Goal: Use online tool/utility: Utilize a website feature to perform a specific function

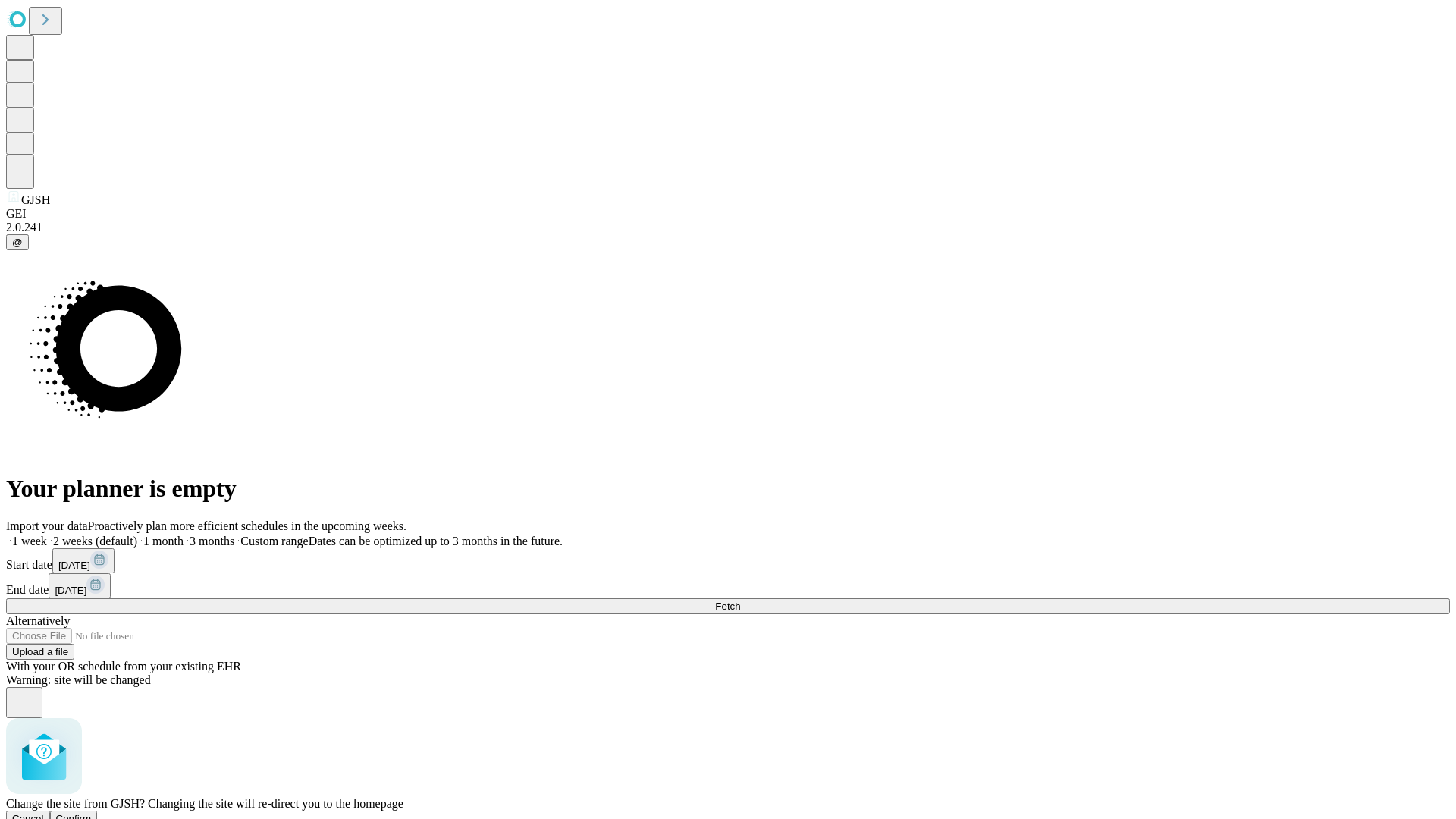
click at [92, 812] on span "Confirm" at bounding box center [74, 818] width 36 height 11
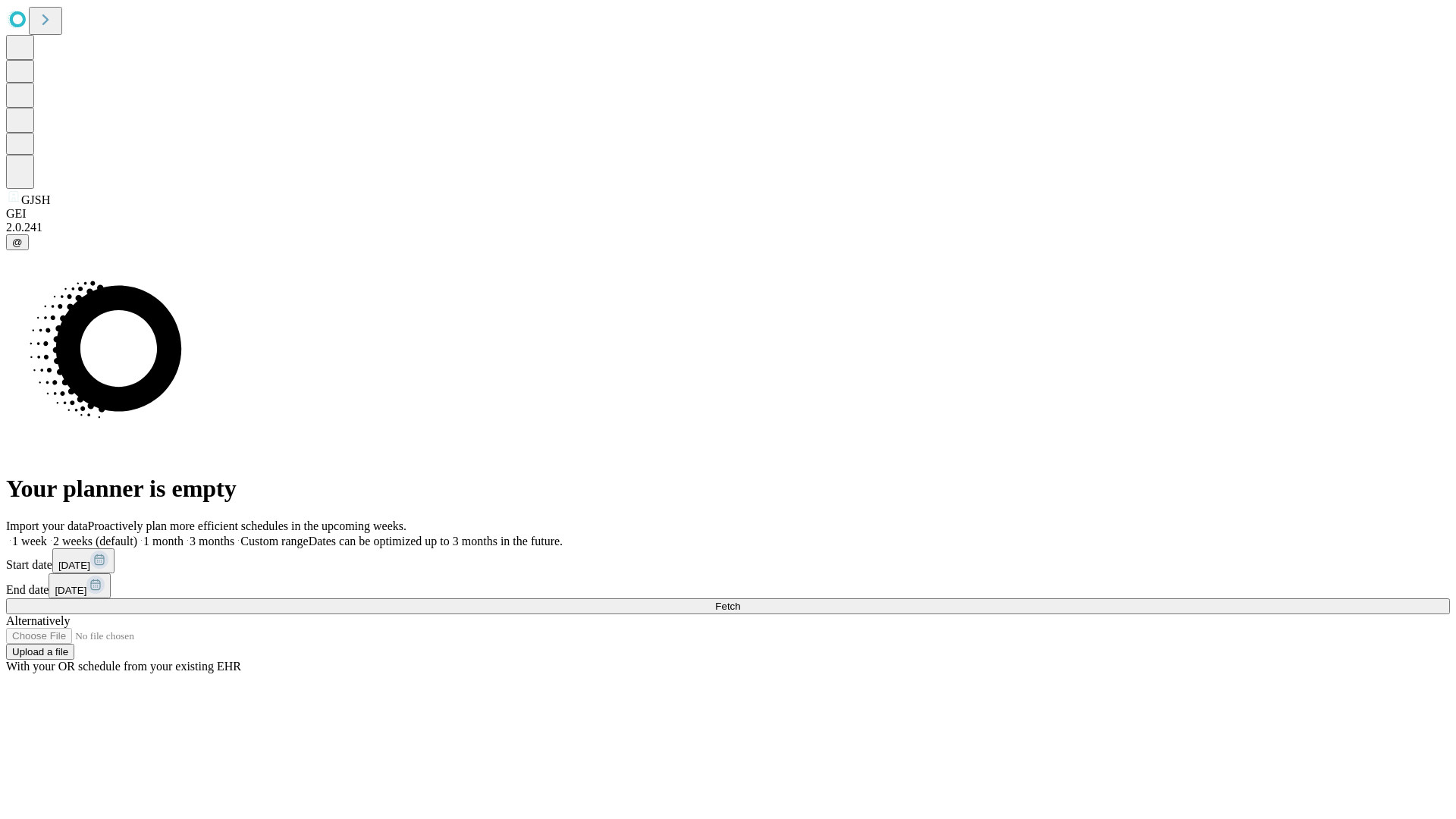
click at [138, 535] on label "2 weeks (default)" at bounding box center [92, 541] width 90 height 13
click at [740, 601] on span "Fetch" at bounding box center [727, 607] width 25 height 11
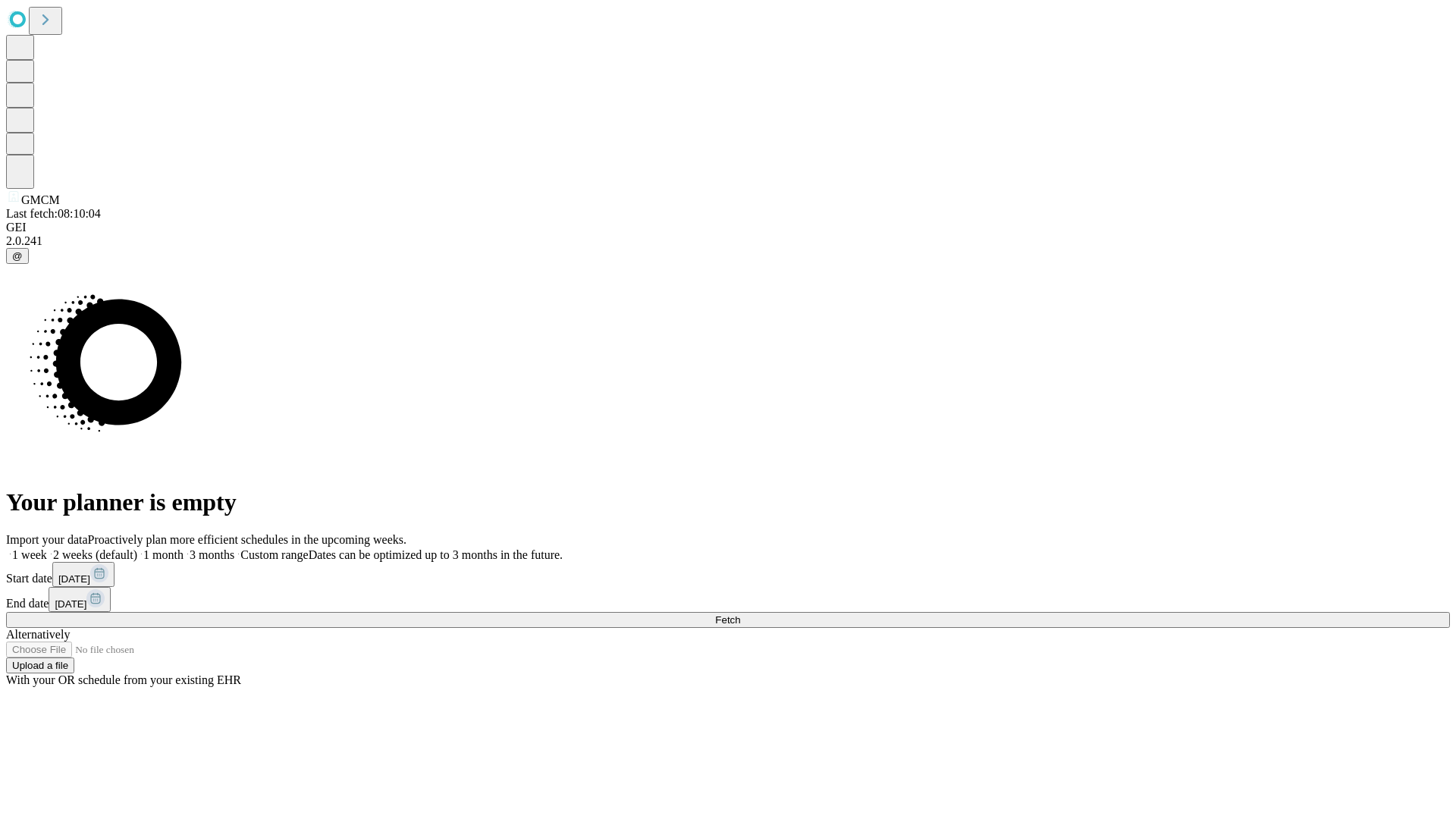
click at [138, 548] on label "2 weeks (default)" at bounding box center [92, 554] width 90 height 13
click at [740, 614] on span "Fetch" at bounding box center [727, 620] width 25 height 11
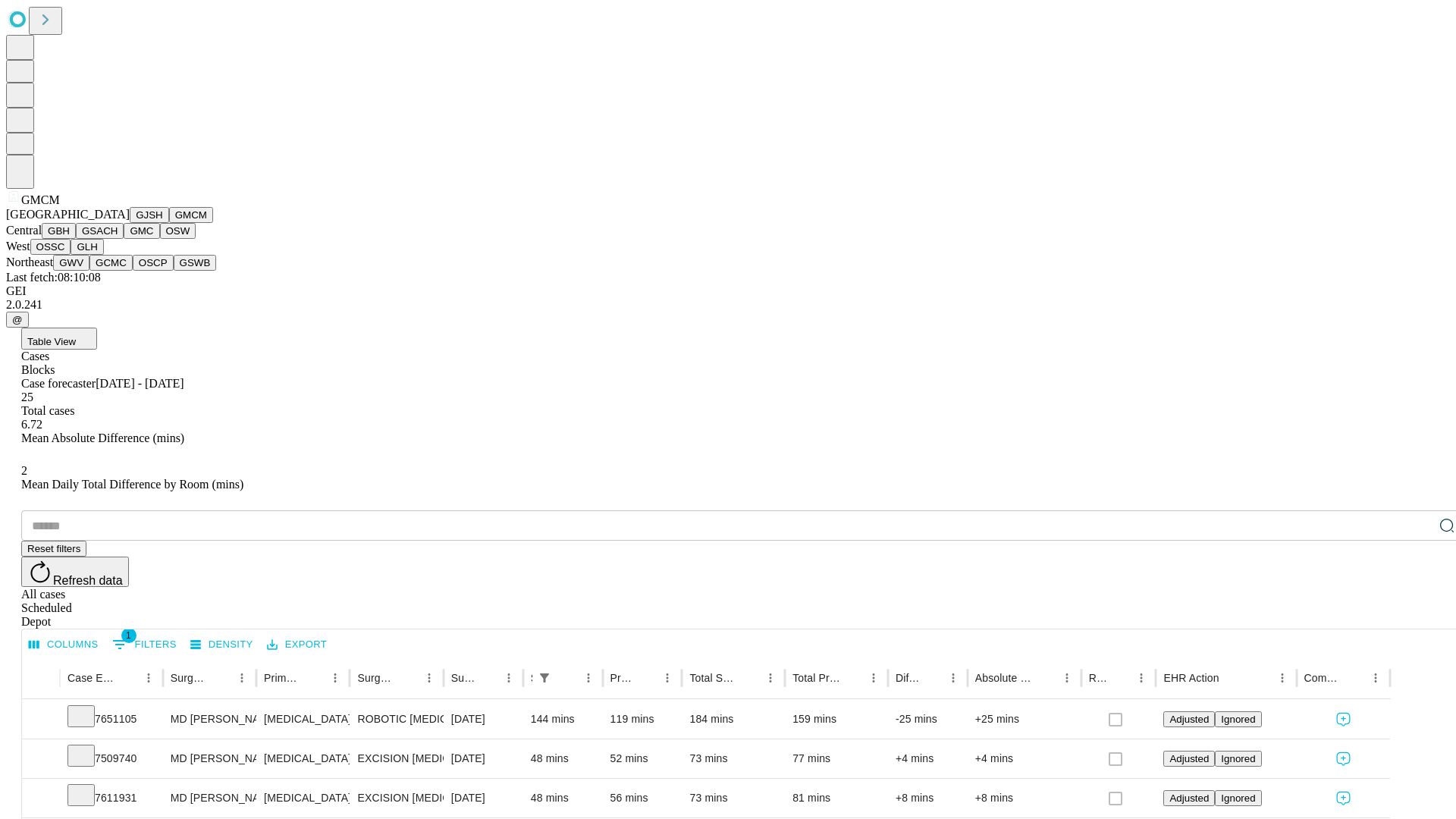
click at [76, 239] on button "GBH" at bounding box center [59, 231] width 34 height 16
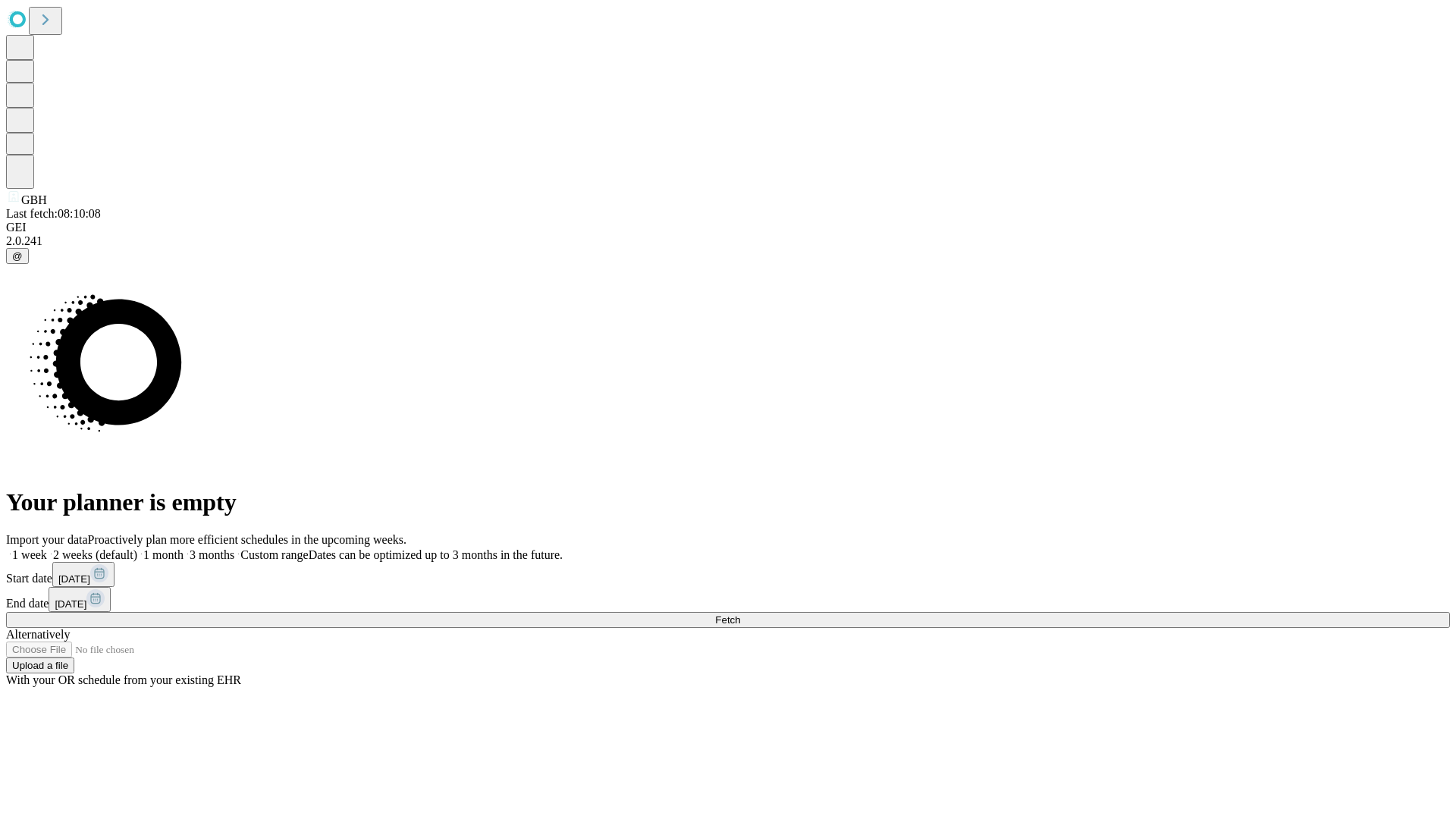
click at [138, 548] on label "2 weeks (default)" at bounding box center [92, 554] width 90 height 13
click at [740, 614] on span "Fetch" at bounding box center [727, 620] width 25 height 11
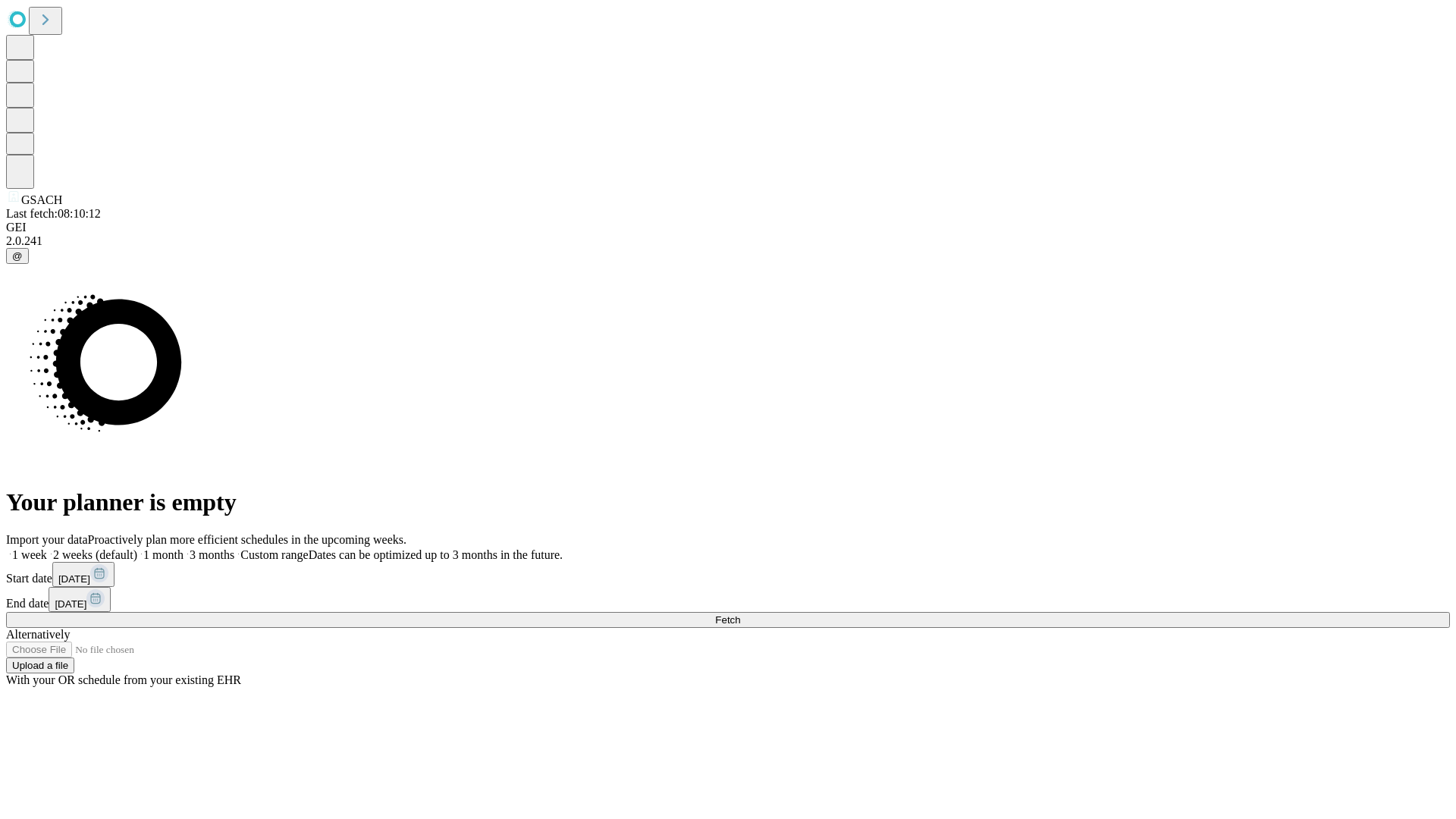
click at [138, 548] on label "2 weeks (default)" at bounding box center [92, 554] width 90 height 13
click at [740, 614] on span "Fetch" at bounding box center [727, 620] width 25 height 11
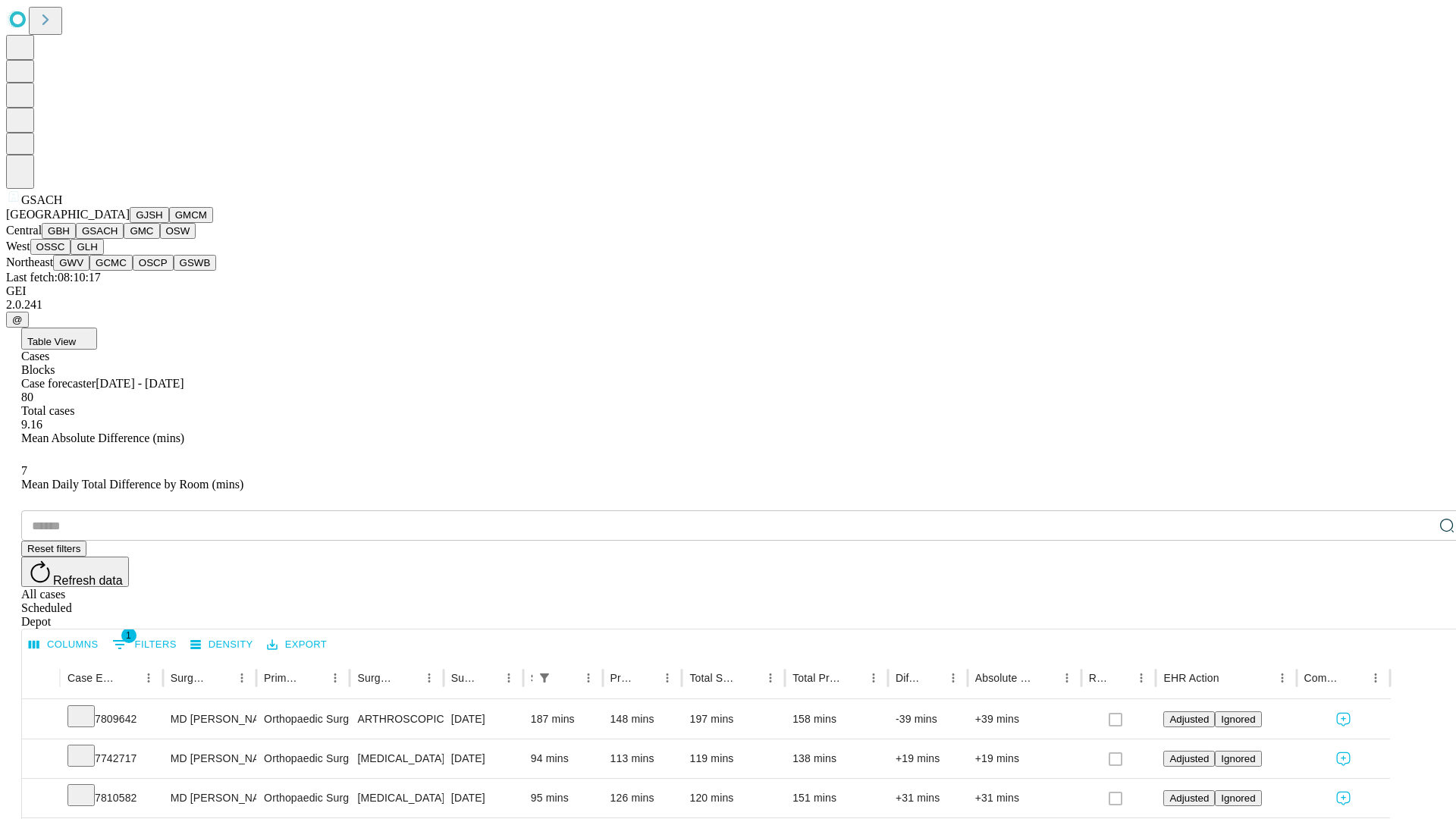
click at [124, 239] on button "GMC" at bounding box center [142, 231] width 36 height 16
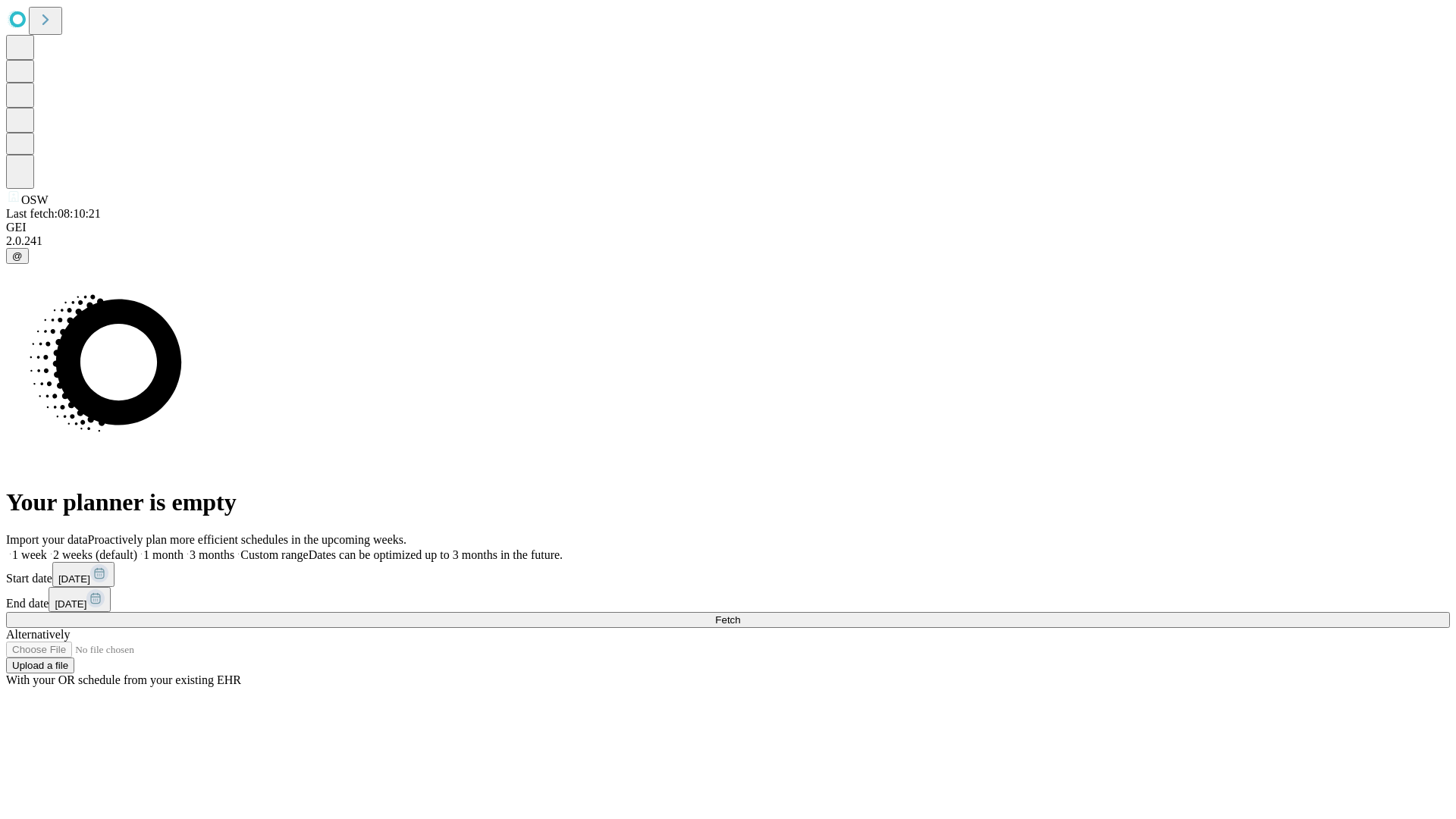
click at [138, 548] on label "2 weeks (default)" at bounding box center [92, 554] width 90 height 13
click at [740, 614] on span "Fetch" at bounding box center [727, 620] width 25 height 11
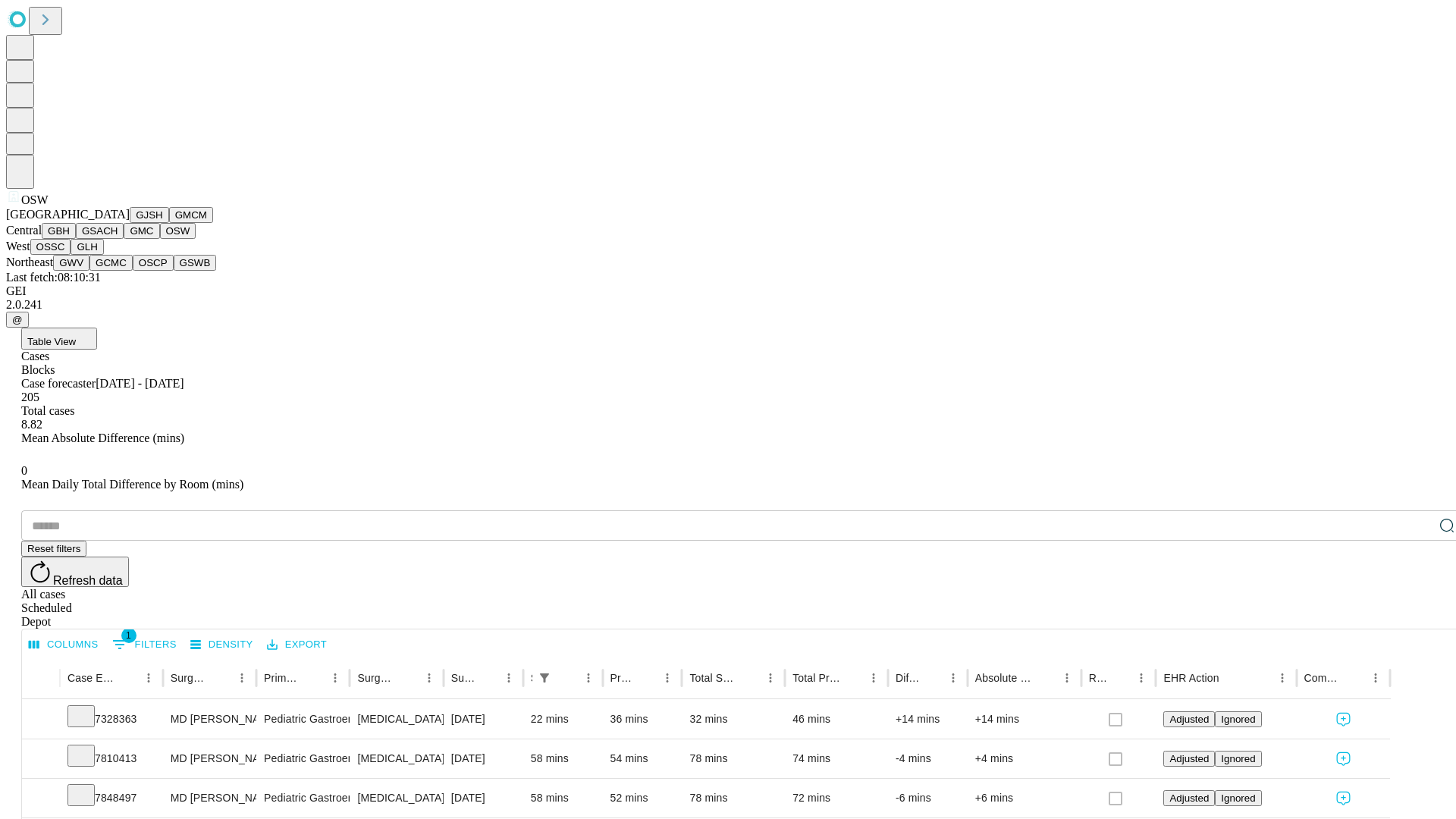
click at [72, 255] on button "OSSC" at bounding box center [50, 247] width 41 height 16
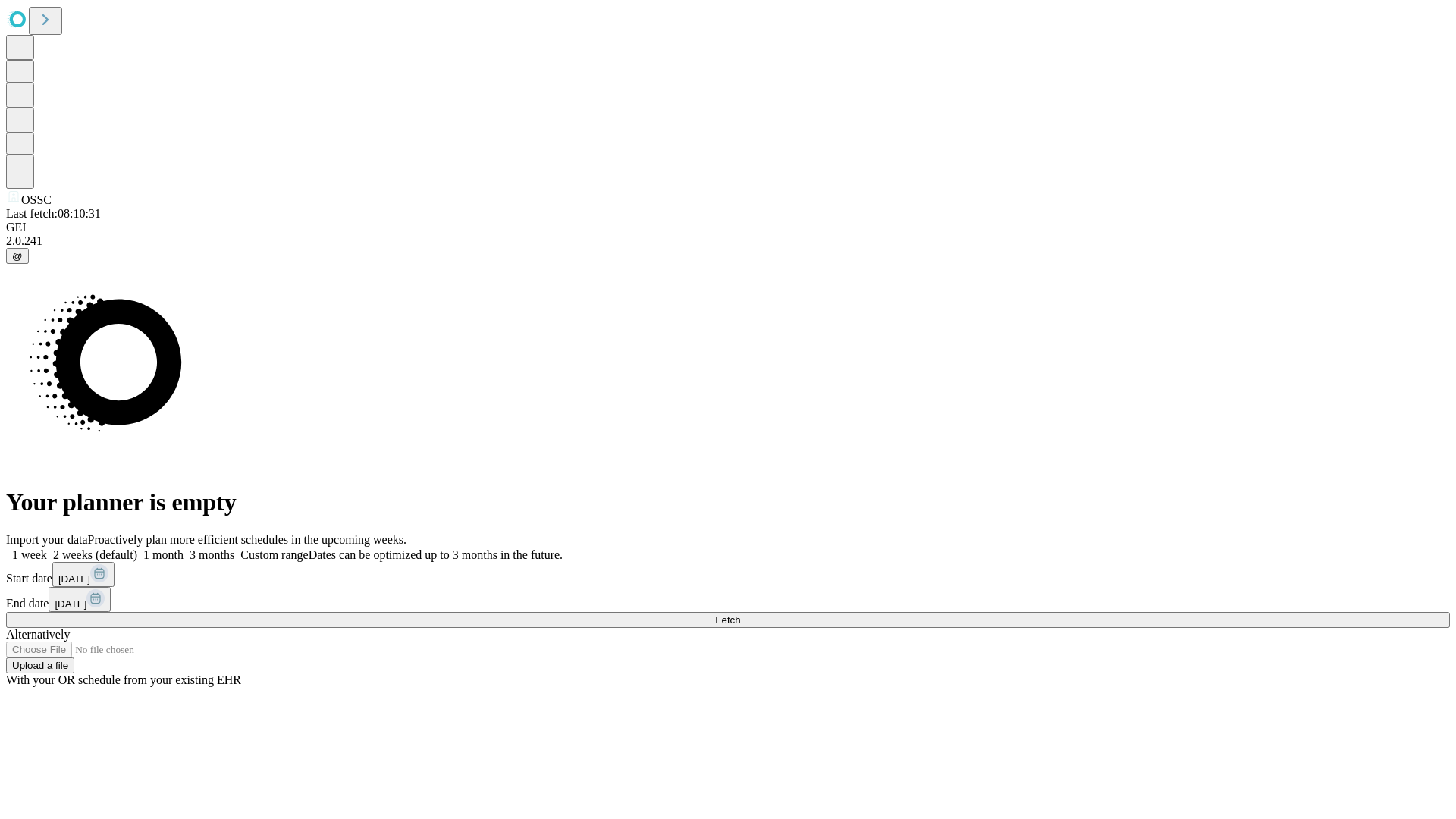
click at [138, 548] on label "2 weeks (default)" at bounding box center [92, 554] width 90 height 13
click at [740, 614] on span "Fetch" at bounding box center [727, 620] width 25 height 11
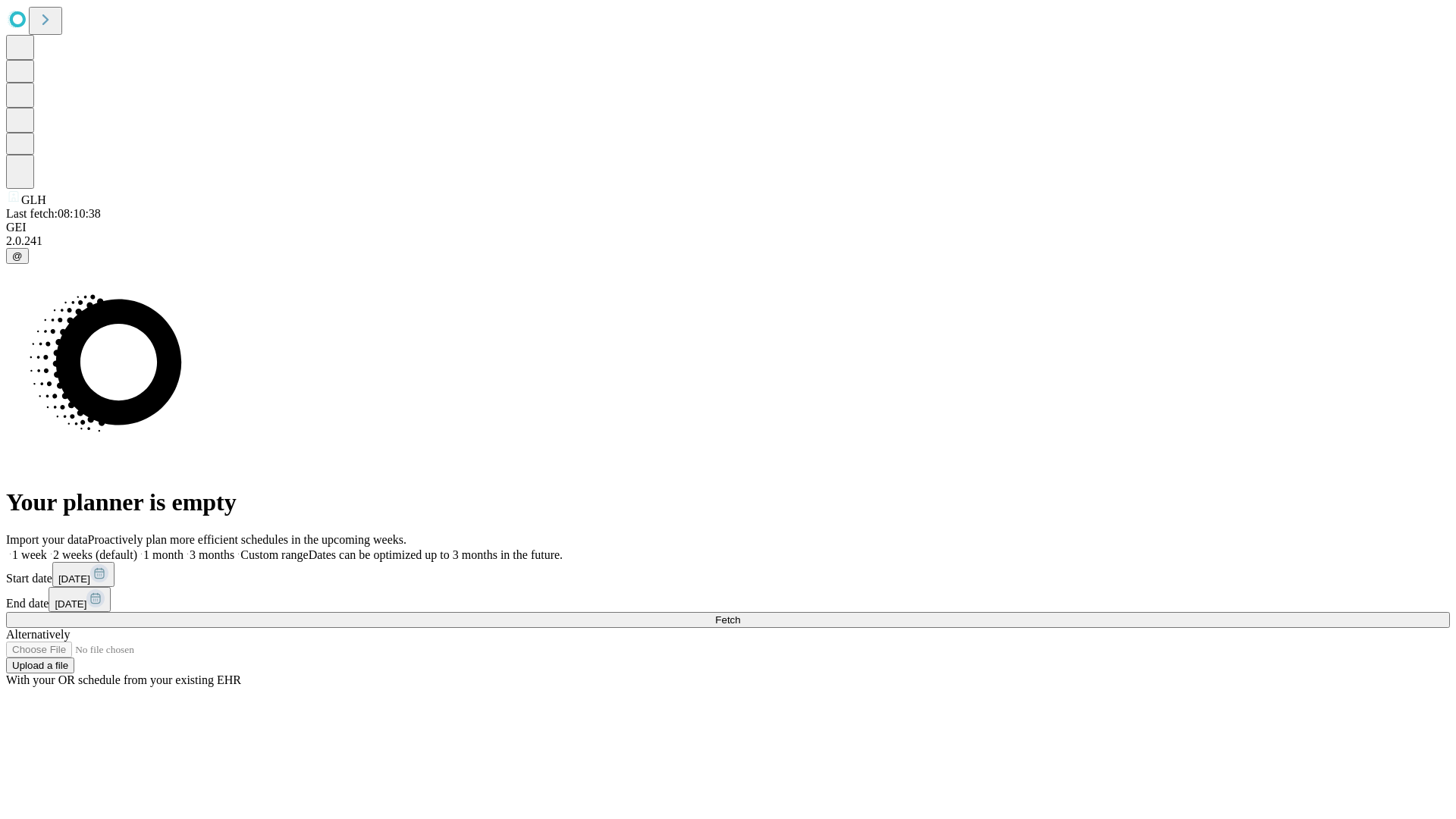
click at [138, 548] on label "2 weeks (default)" at bounding box center [92, 554] width 90 height 13
click at [740, 614] on span "Fetch" at bounding box center [727, 620] width 25 height 11
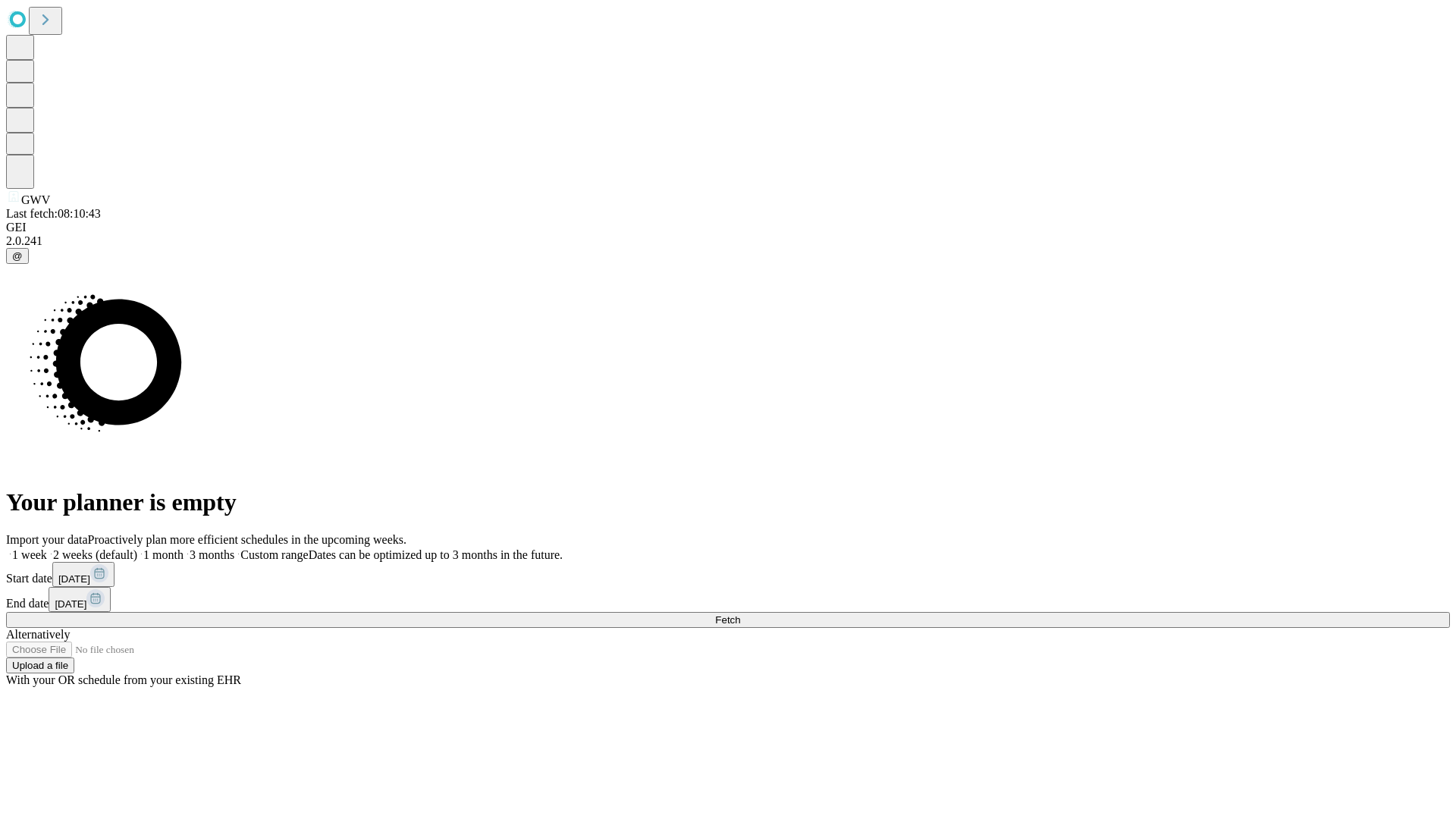
click at [138, 548] on label "2 weeks (default)" at bounding box center [92, 554] width 90 height 13
click at [740, 614] on span "Fetch" at bounding box center [727, 620] width 25 height 11
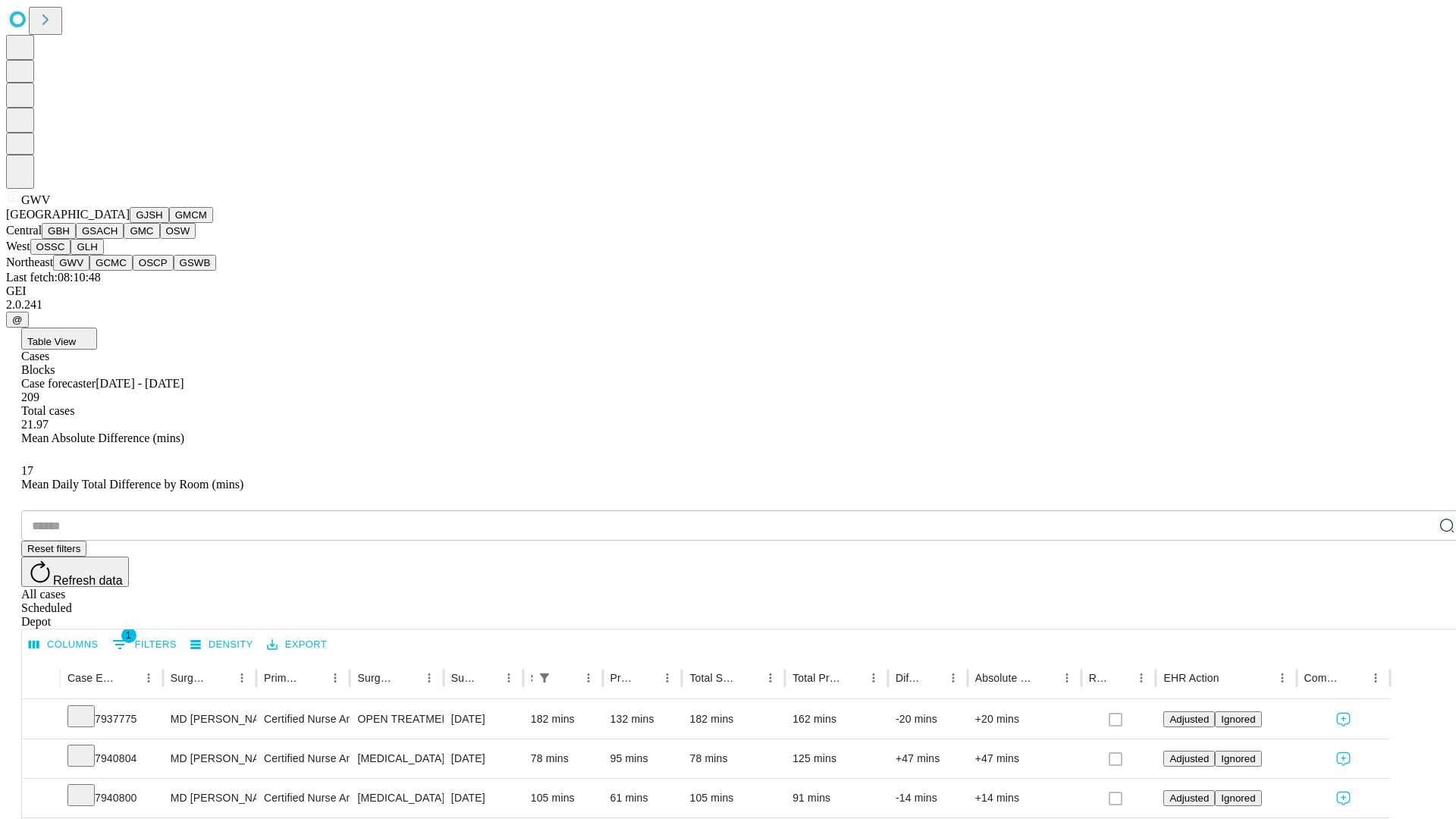
click at [117, 270] on button "GCMC" at bounding box center [111, 263] width 43 height 16
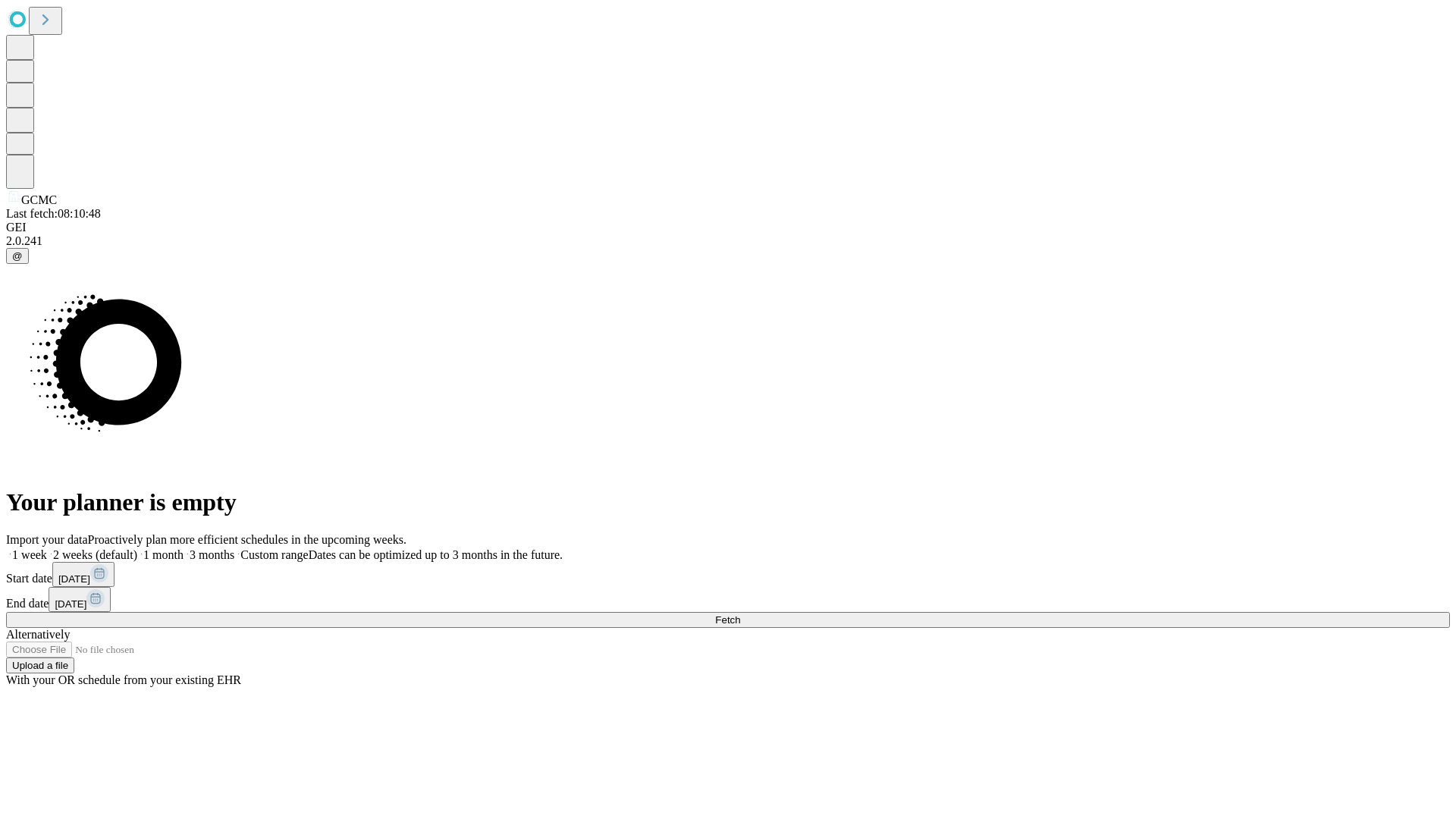
click at [138, 548] on label "2 weeks (default)" at bounding box center [92, 554] width 90 height 13
click at [740, 614] on span "Fetch" at bounding box center [727, 620] width 25 height 11
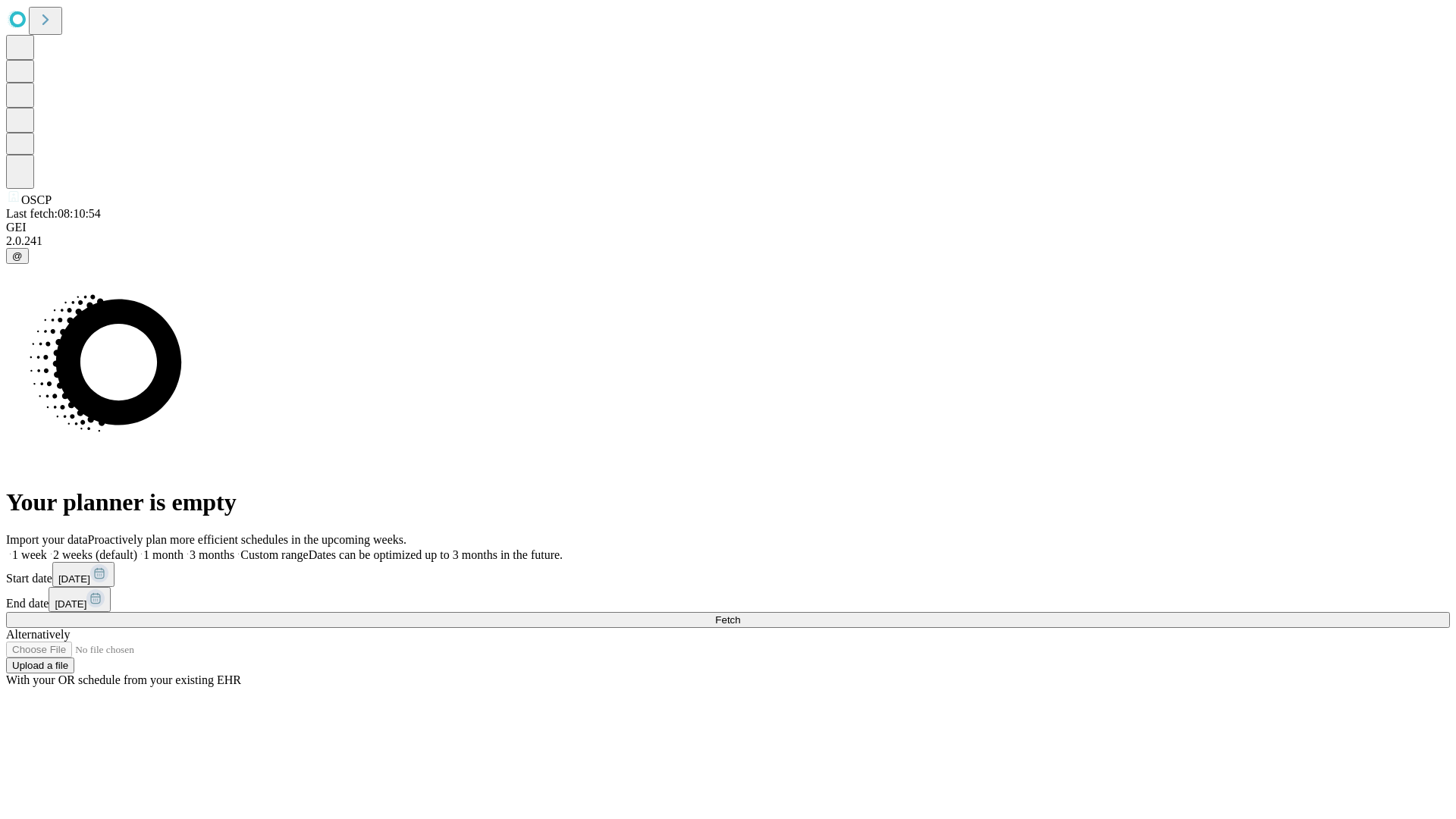
click at [138, 548] on label "2 weeks (default)" at bounding box center [92, 554] width 90 height 13
click at [740, 614] on span "Fetch" at bounding box center [727, 620] width 25 height 11
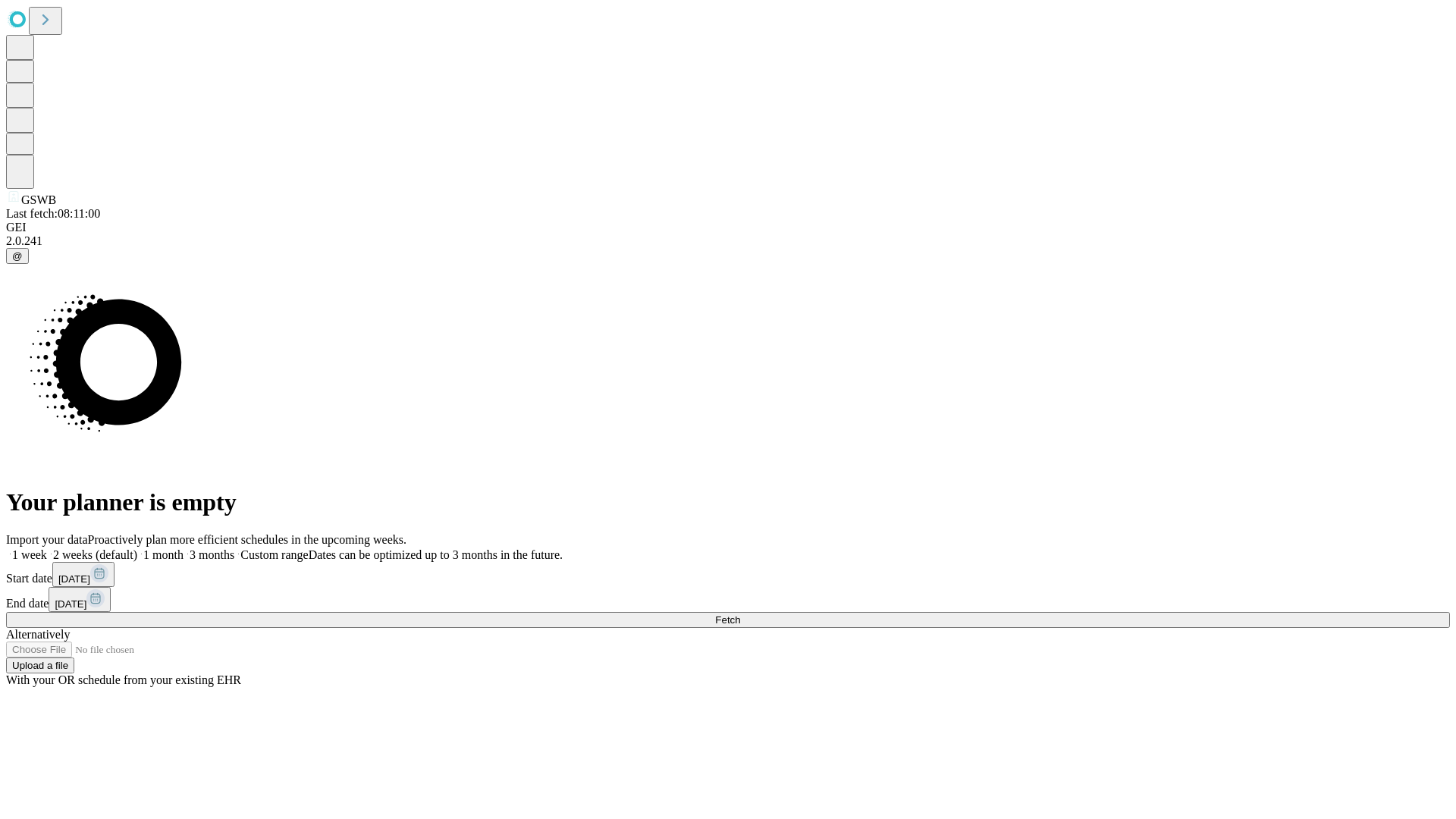
click at [138, 548] on label "2 weeks (default)" at bounding box center [92, 554] width 90 height 13
click at [740, 614] on span "Fetch" at bounding box center [727, 620] width 25 height 11
